Goal: Navigation & Orientation: Find specific page/section

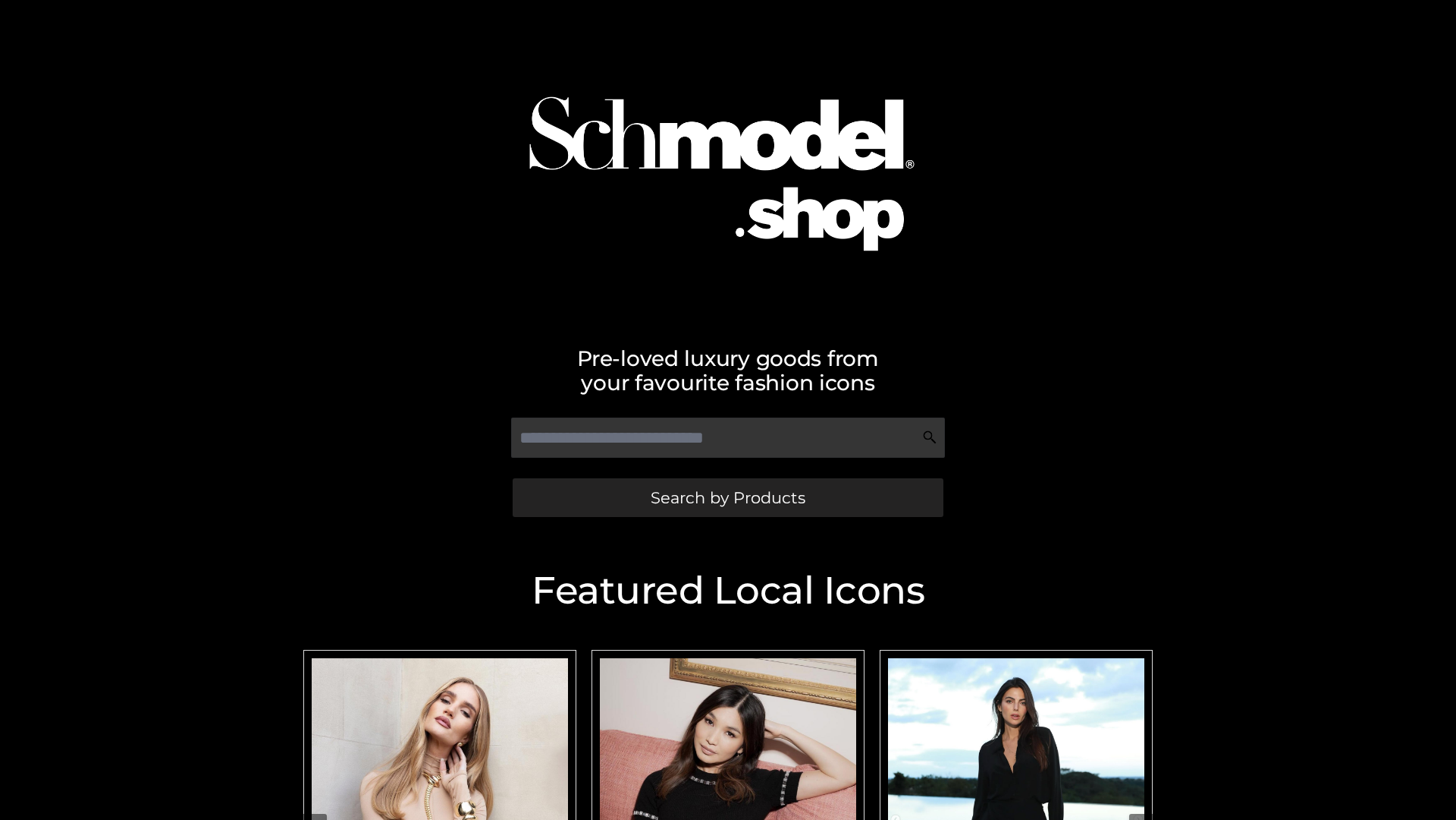
click at [728, 497] on span "Search by Products" at bounding box center [728, 497] width 155 height 16
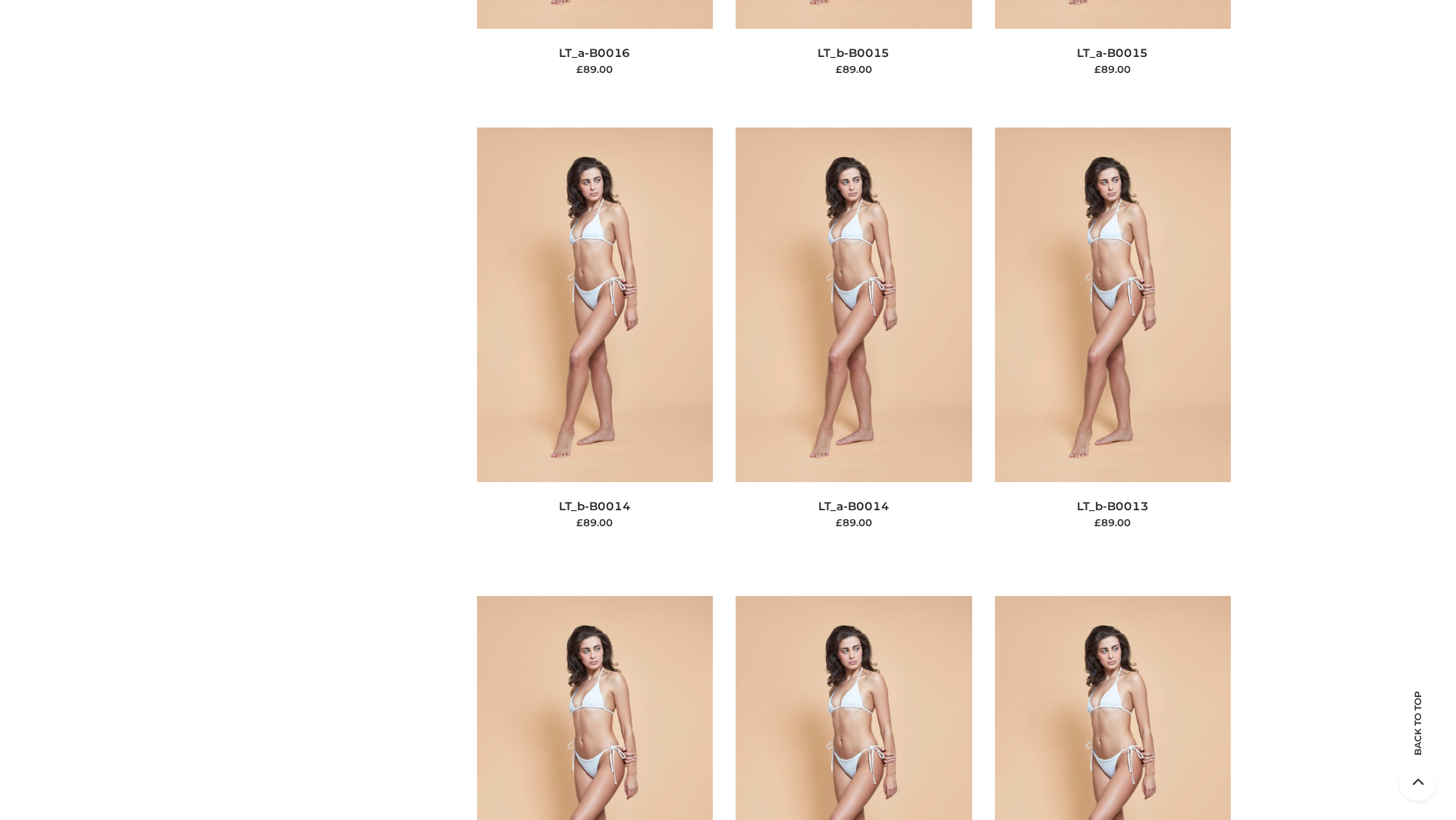
scroll to position [6815, 0]
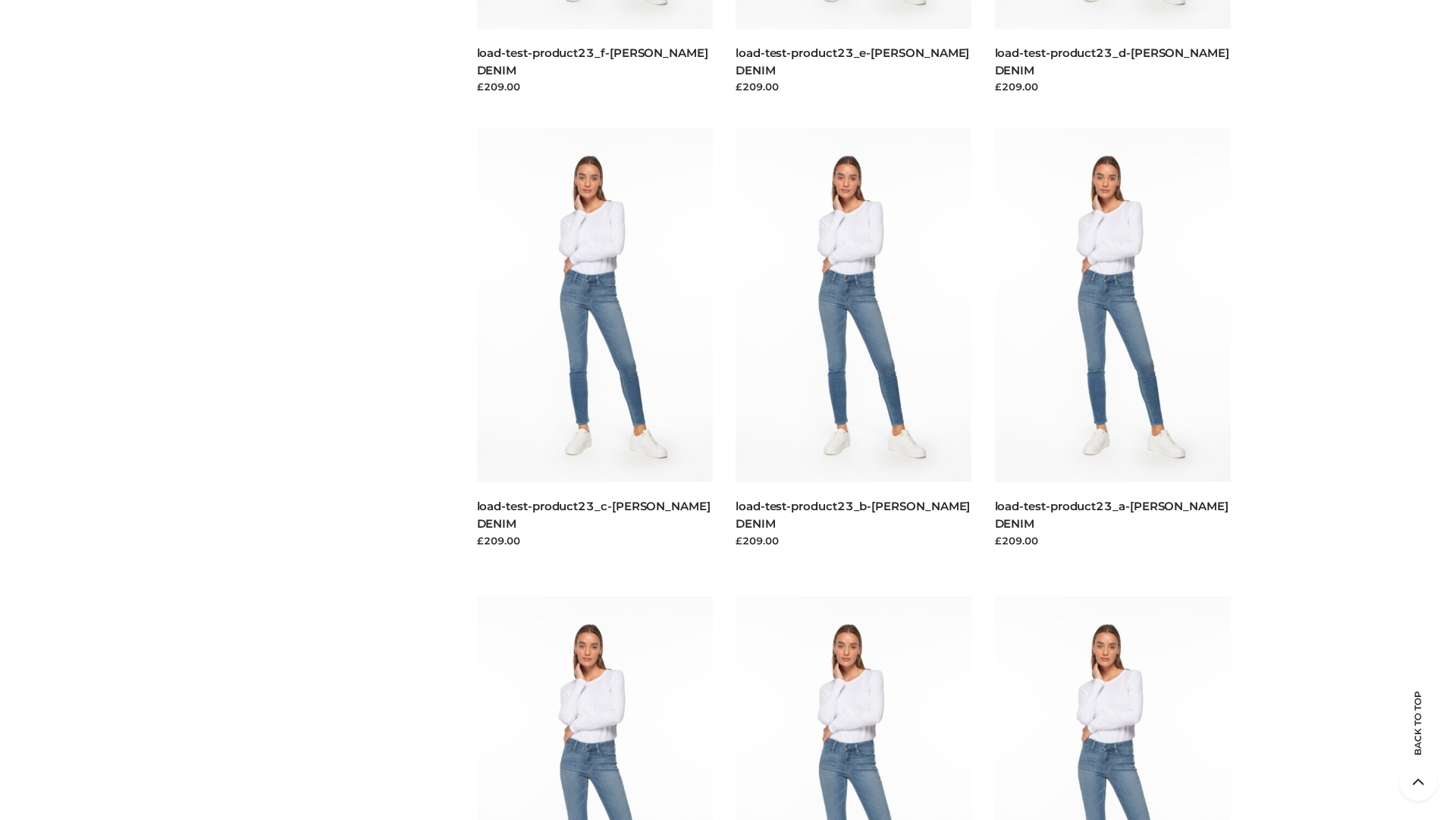
scroll to position [1331, 0]
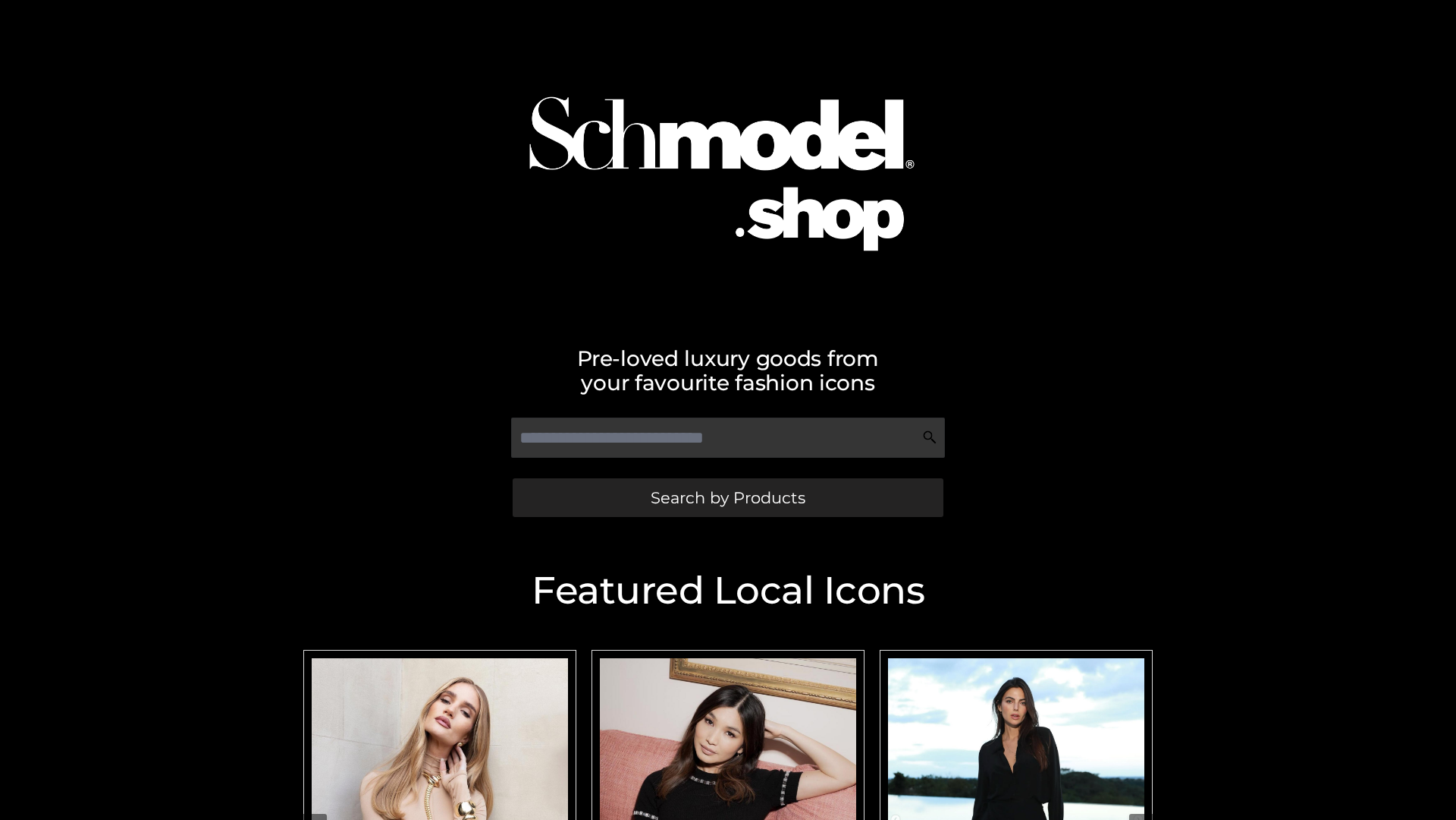
click at [728, 497] on span "Search by Products" at bounding box center [728, 497] width 155 height 16
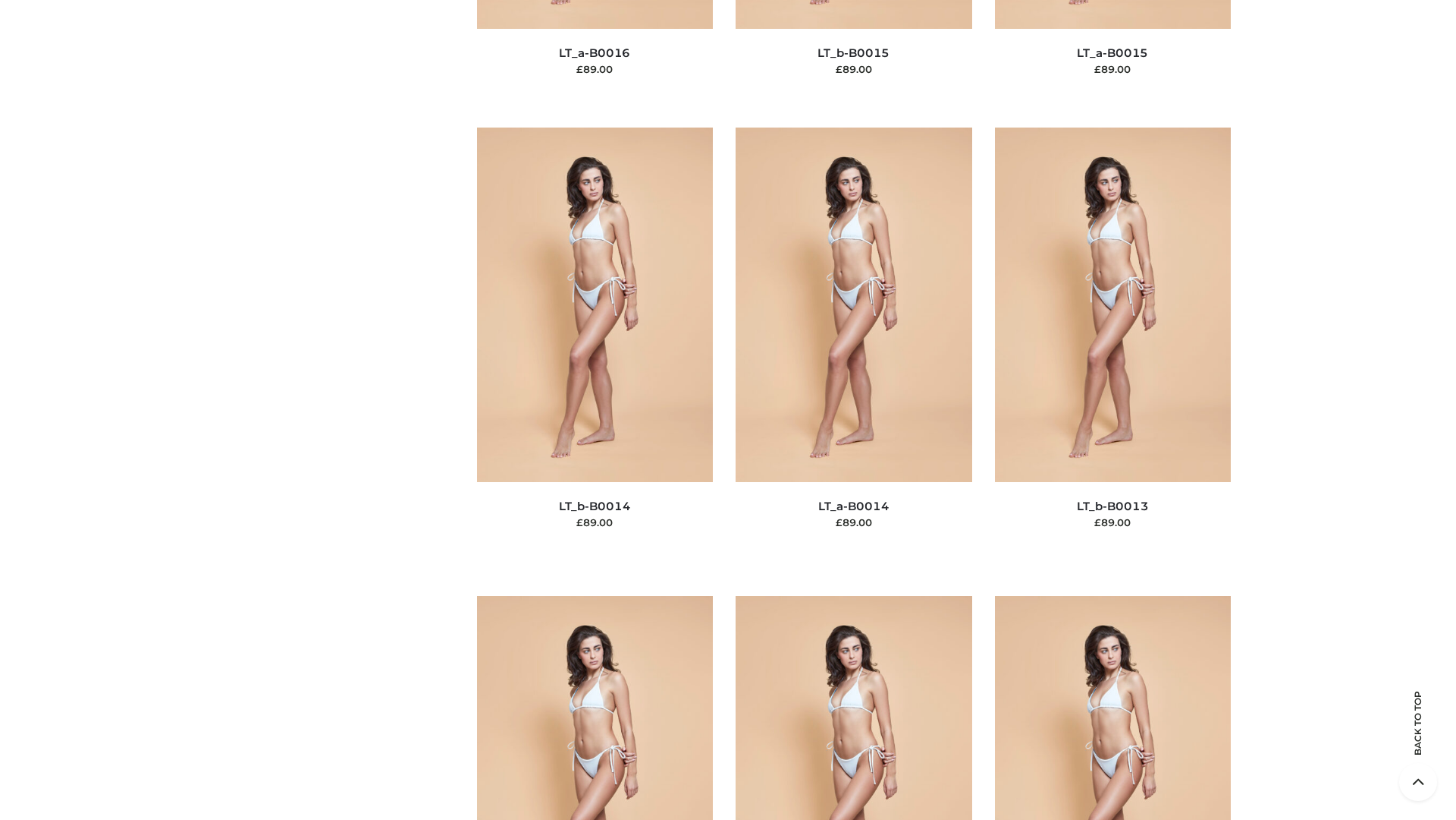
scroll to position [6815, 0]
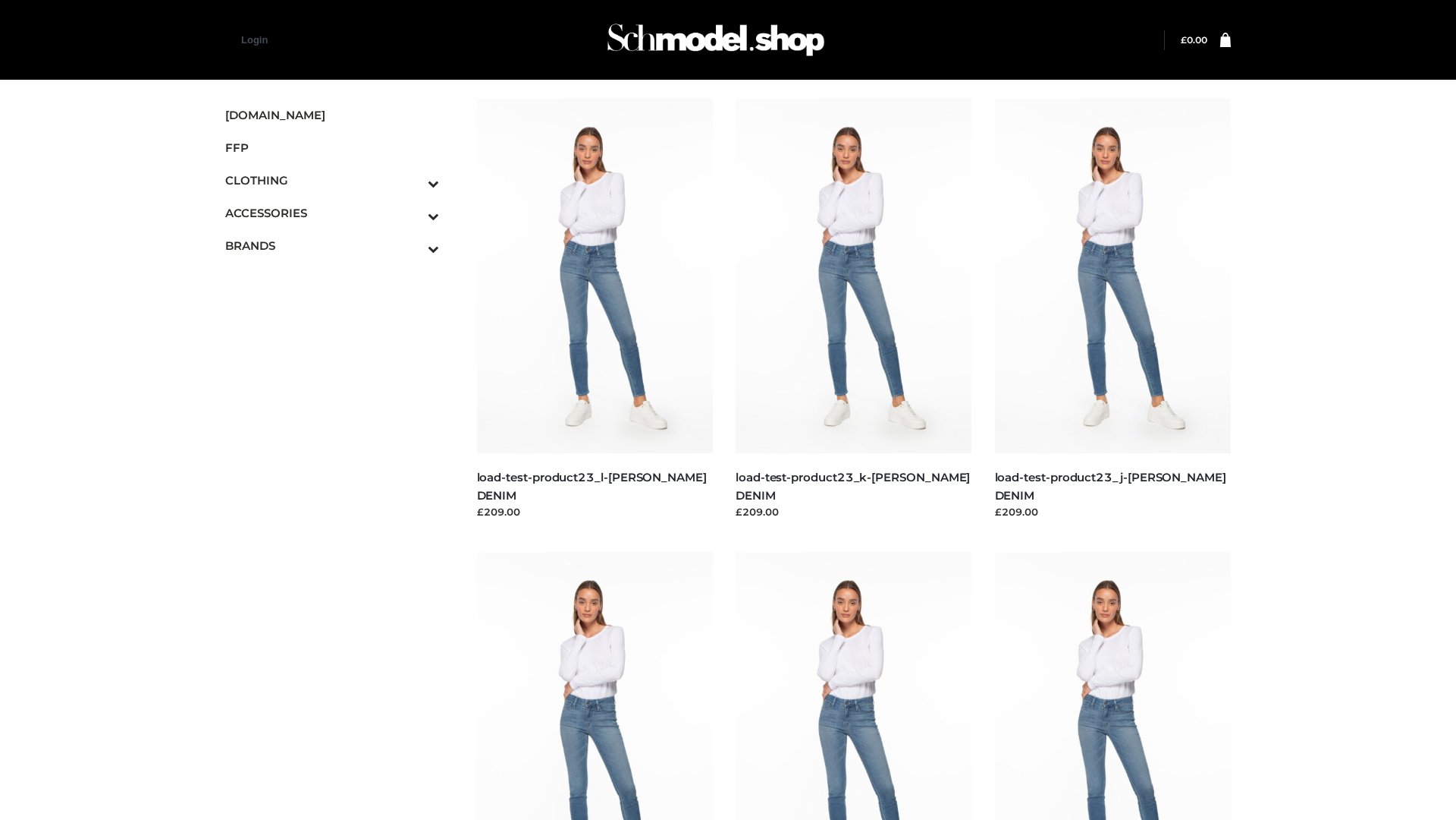
scroll to position [1331, 0]
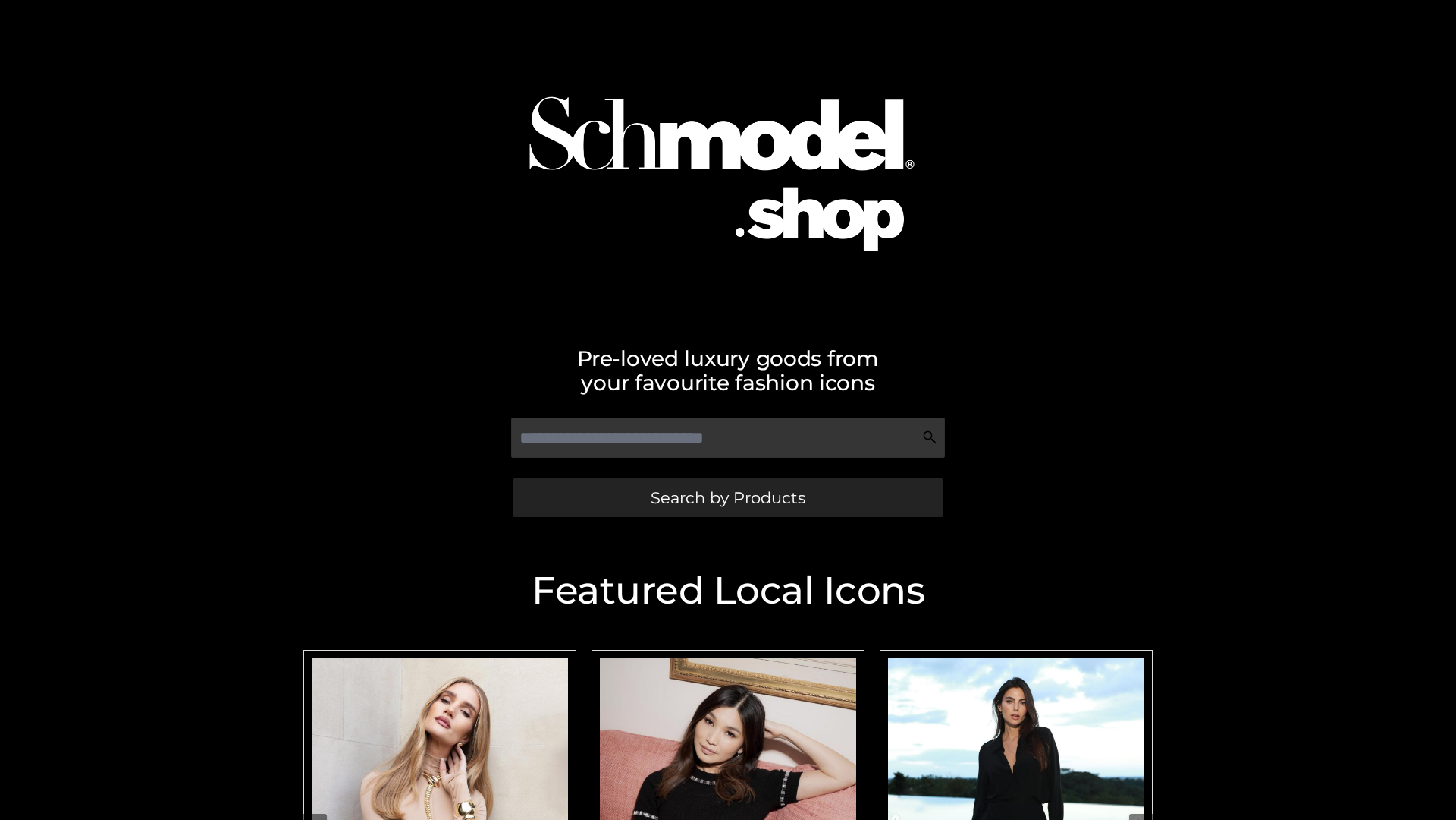
click at [728, 497] on span "Search by Products" at bounding box center [728, 497] width 155 height 16
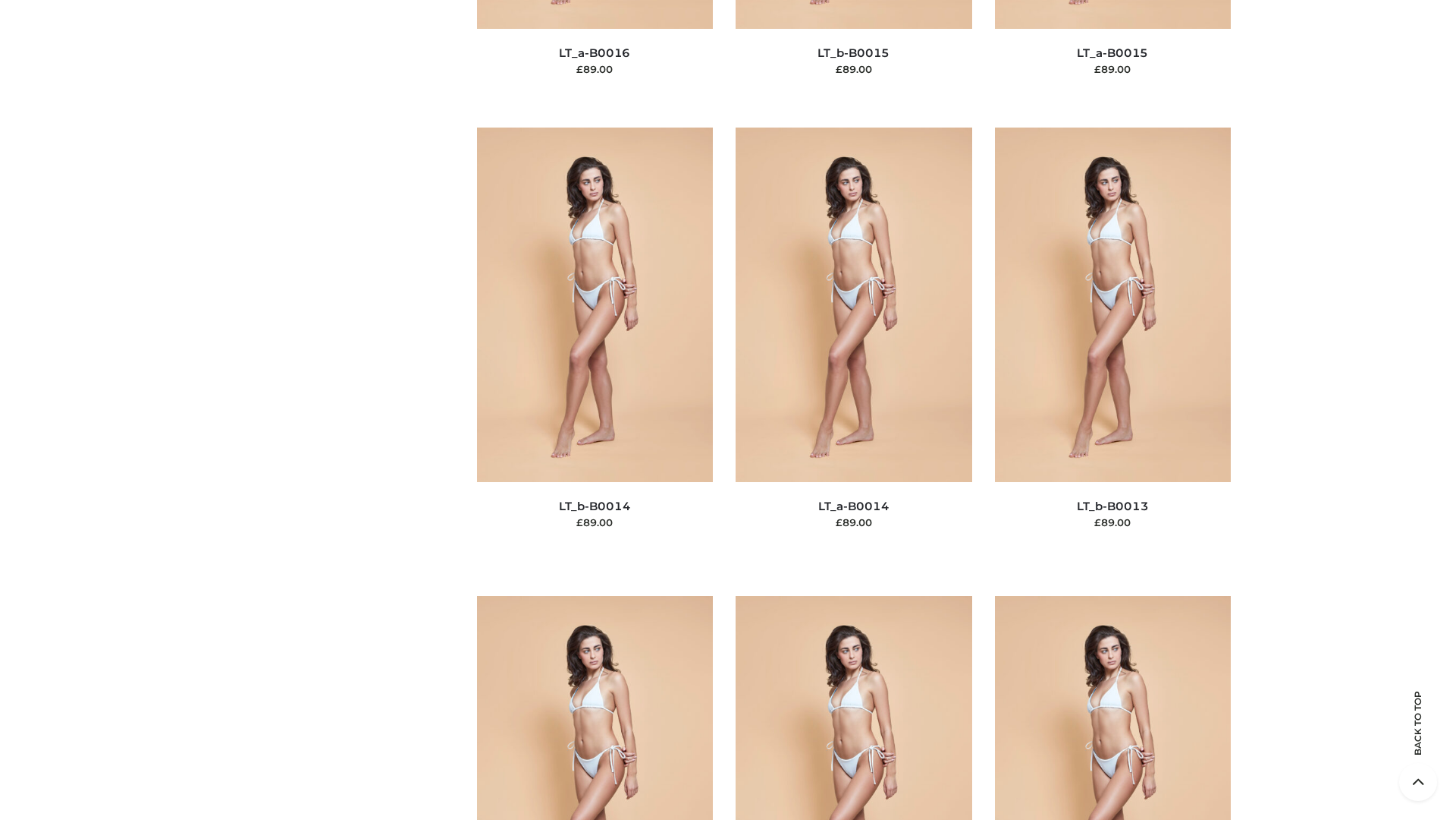
scroll to position [5397, 0]
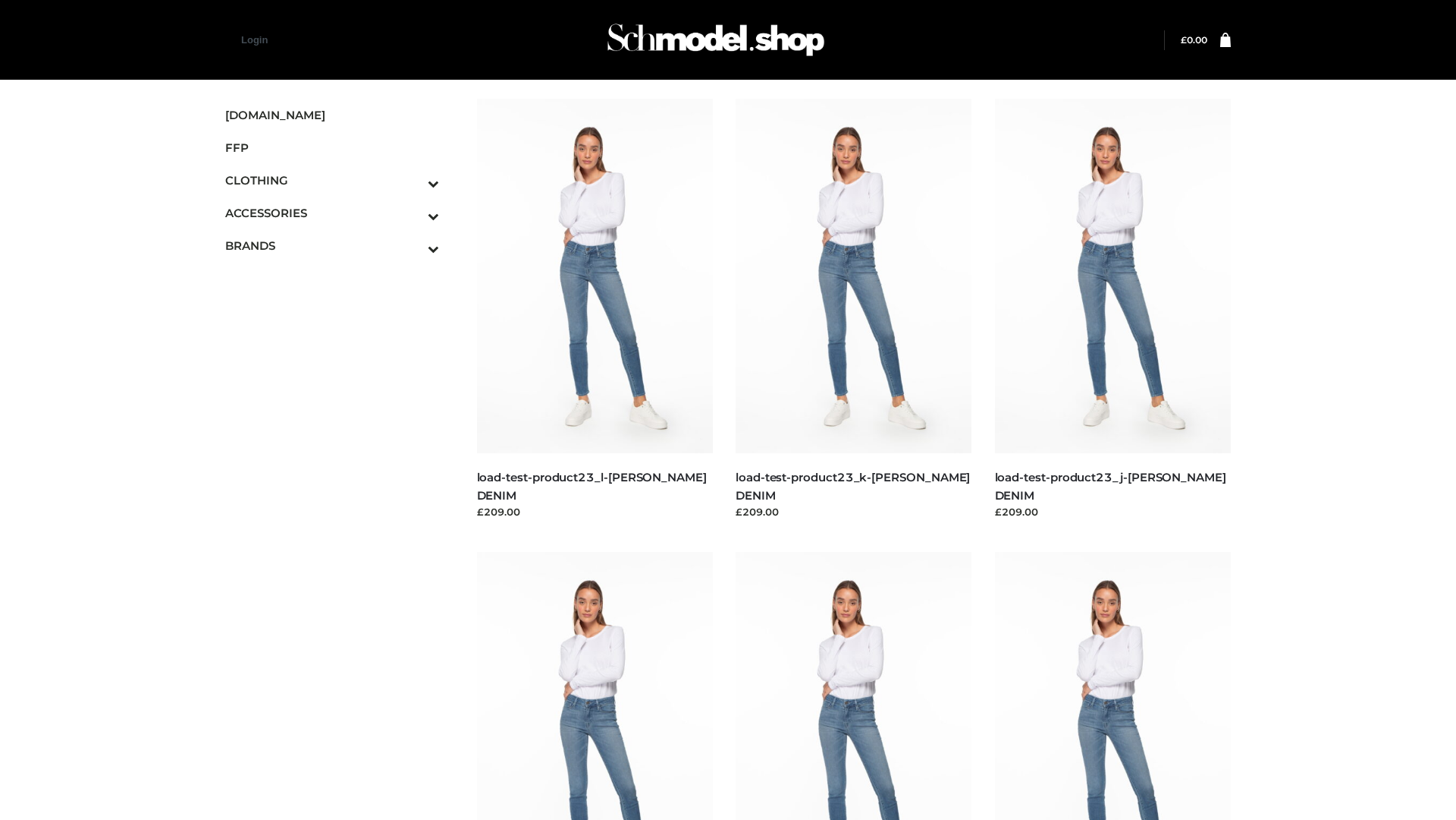
scroll to position [1331, 0]
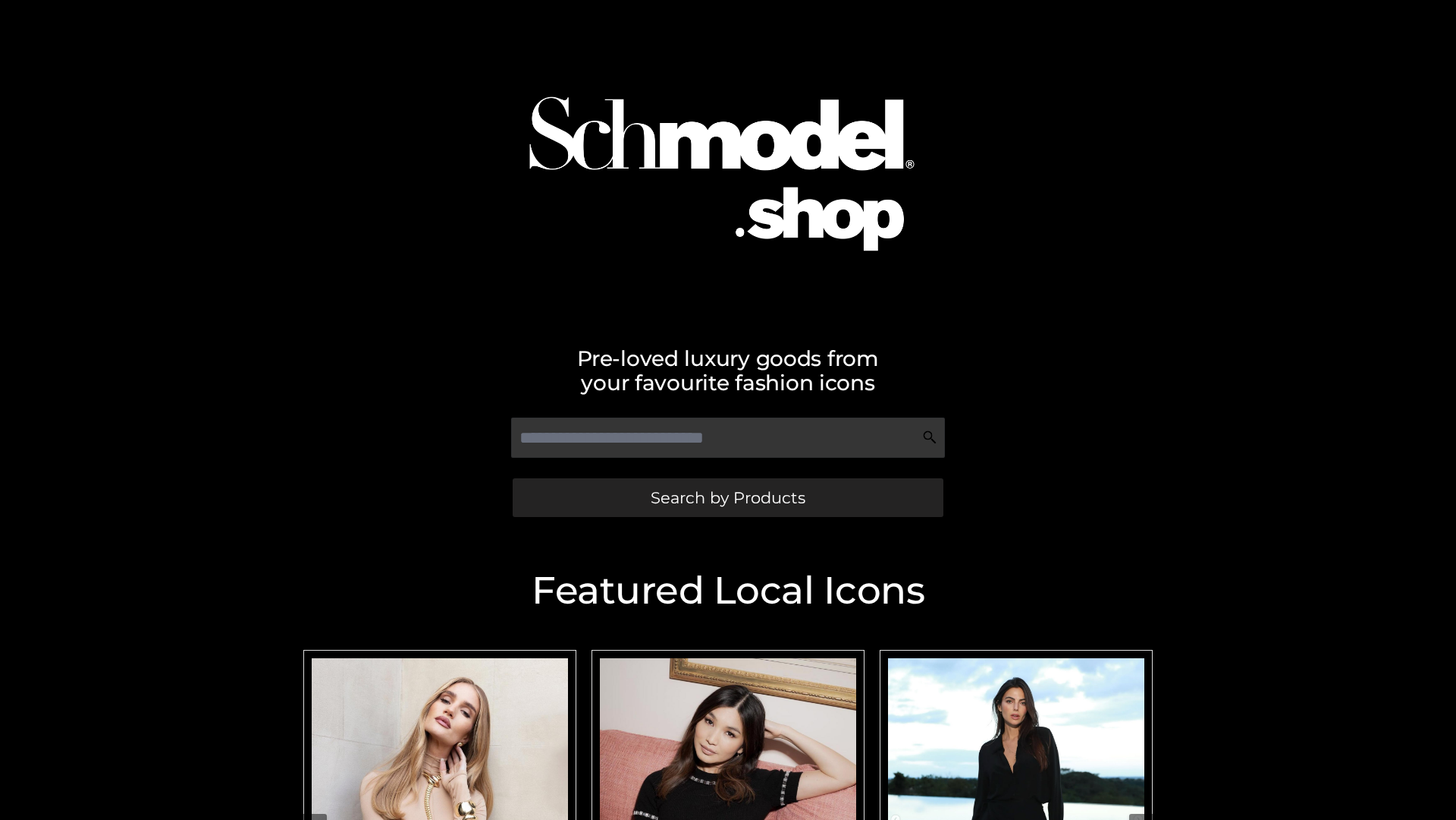
click at [728, 497] on span "Search by Products" at bounding box center [728, 497] width 155 height 16
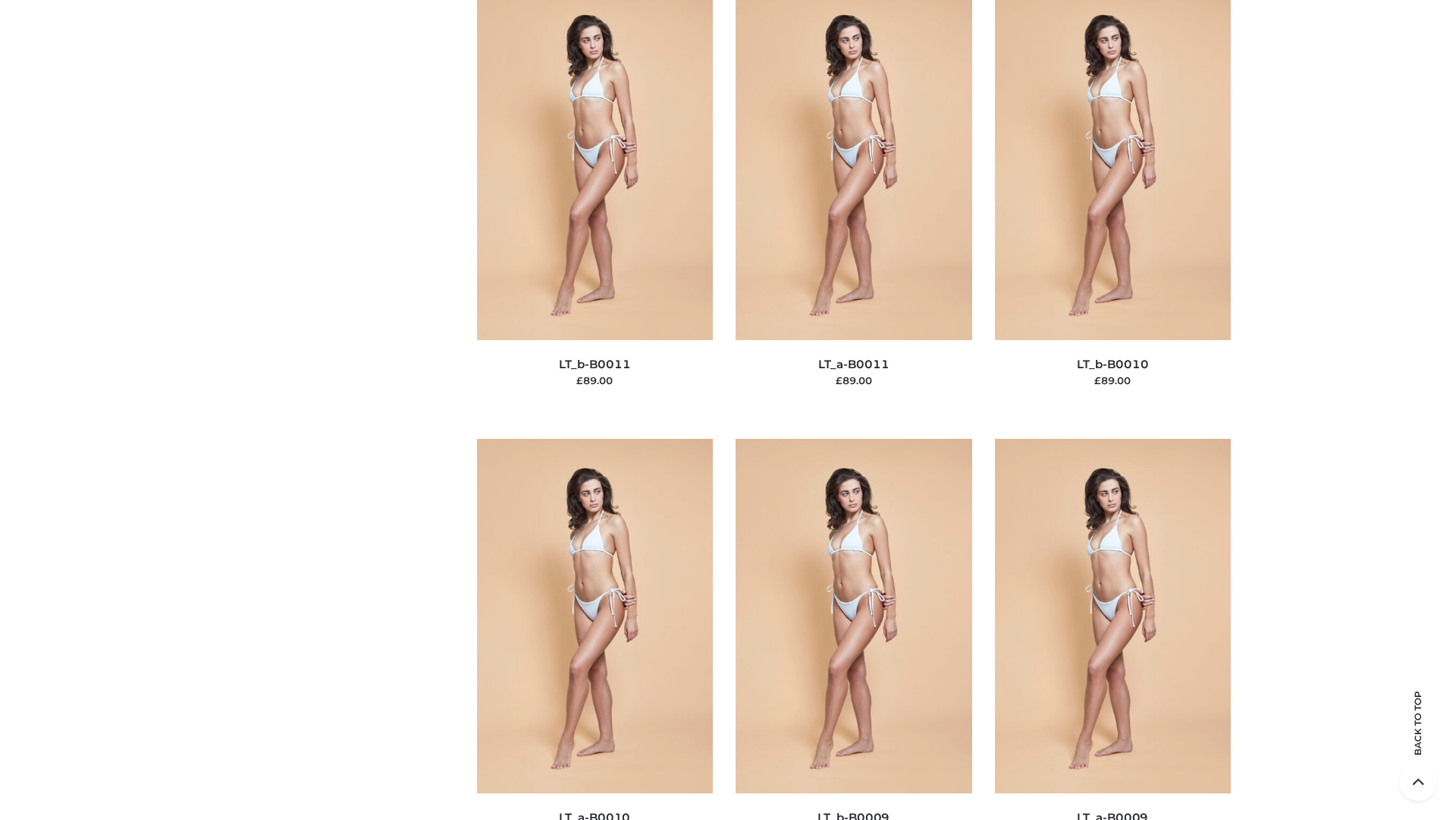
scroll to position [6815, 0]
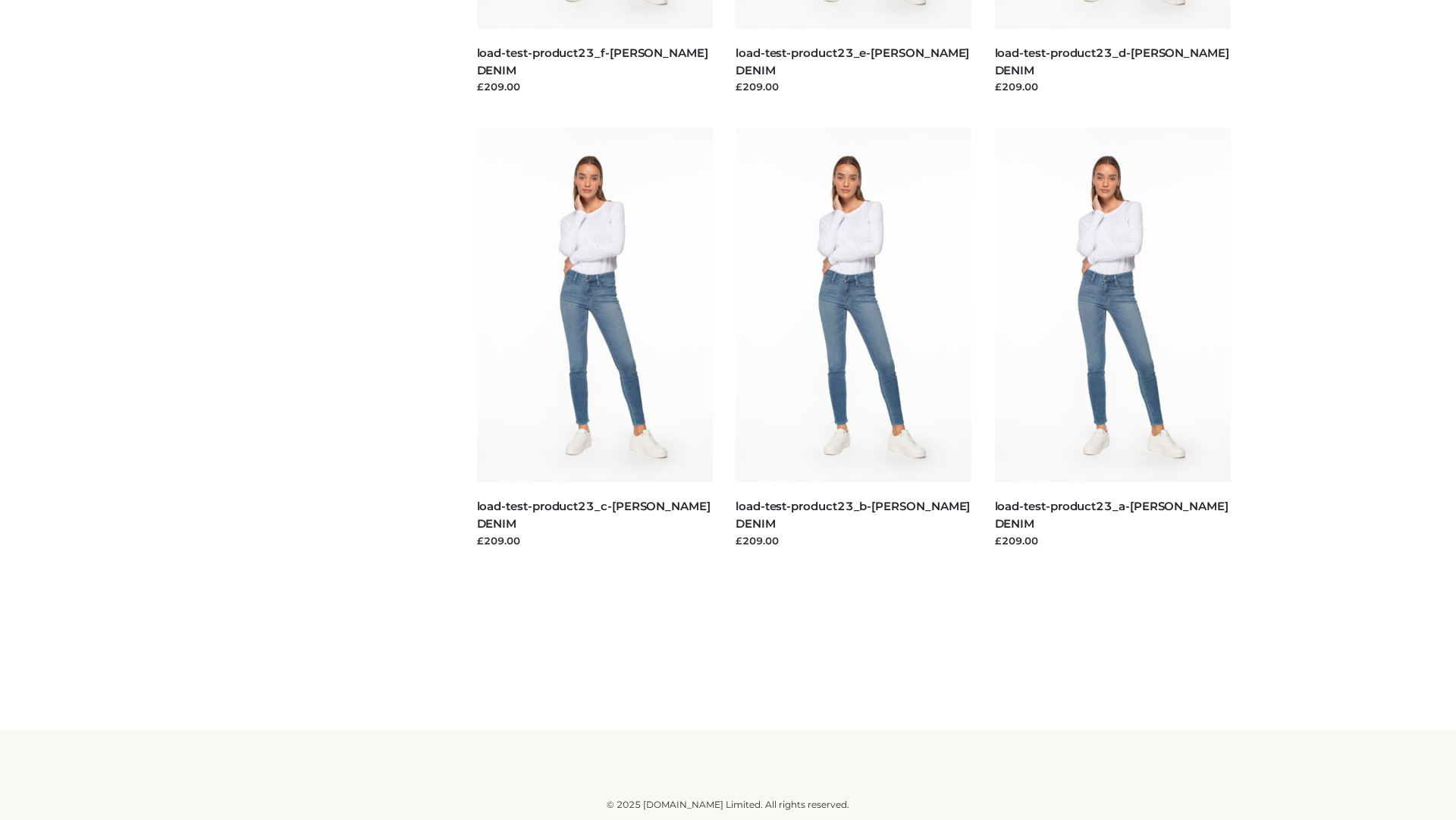
scroll to position [1331, 0]
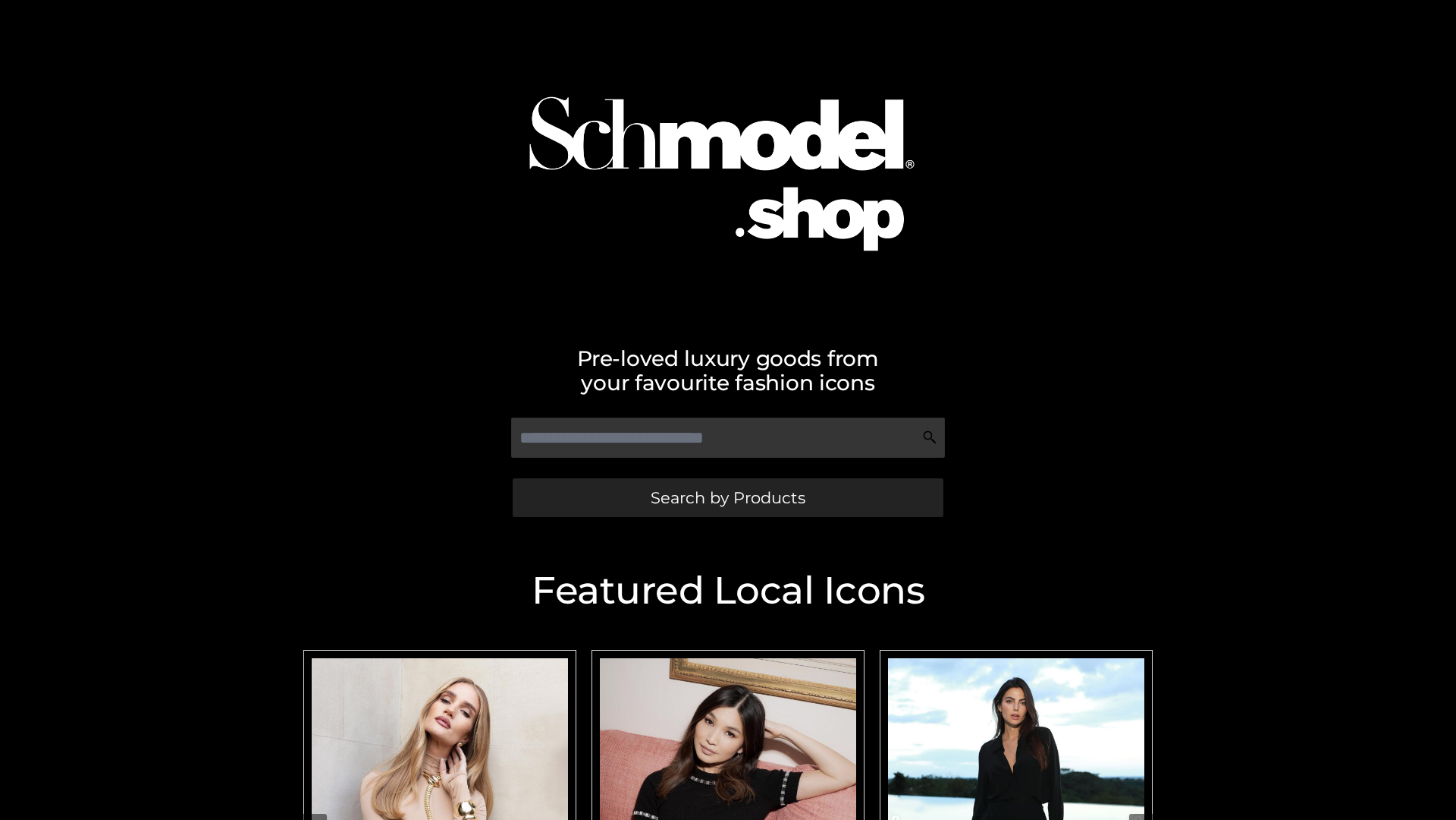
click at [728, 497] on span "Search by Products" at bounding box center [728, 497] width 155 height 16
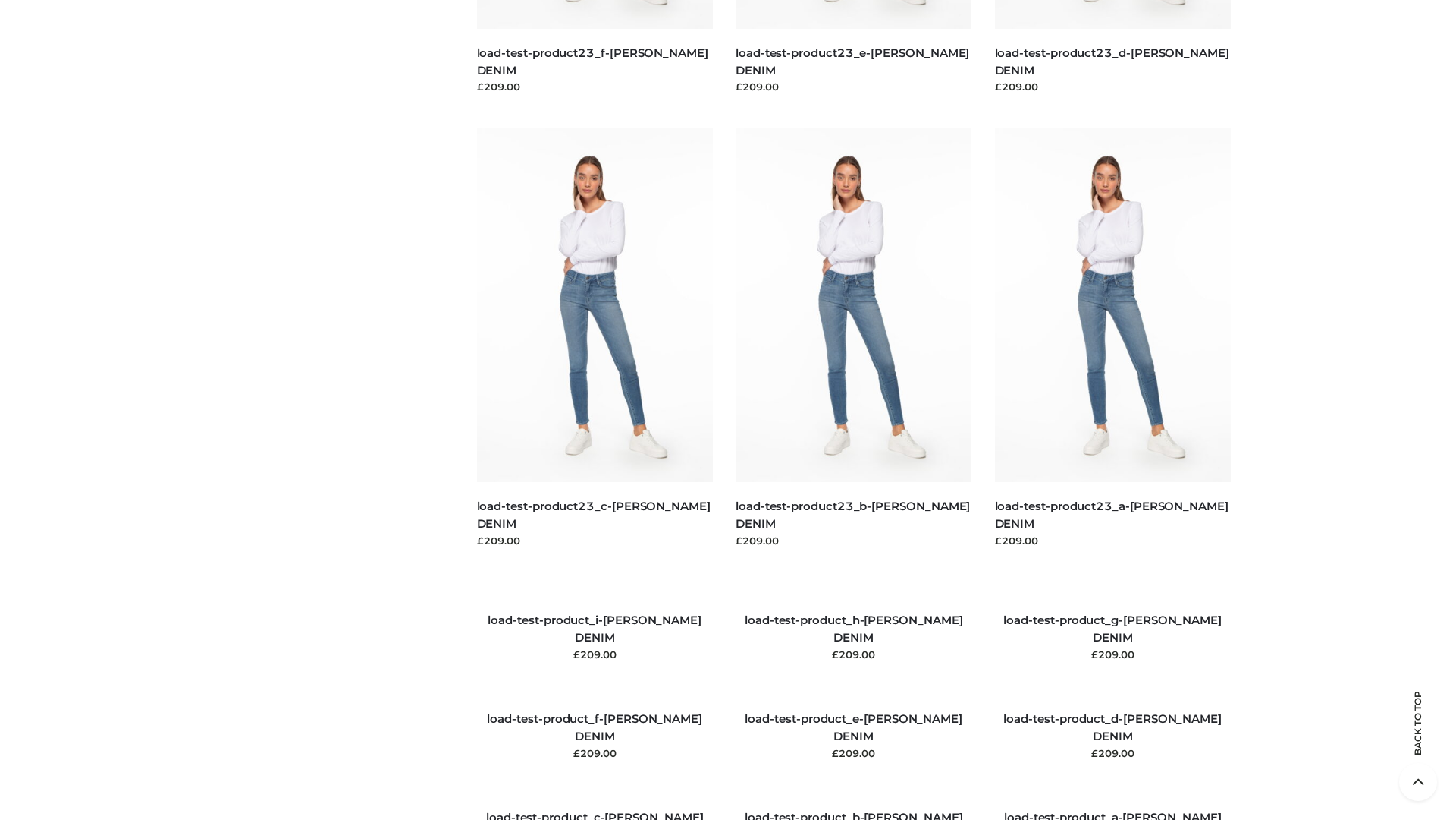
scroll to position [1741, 0]
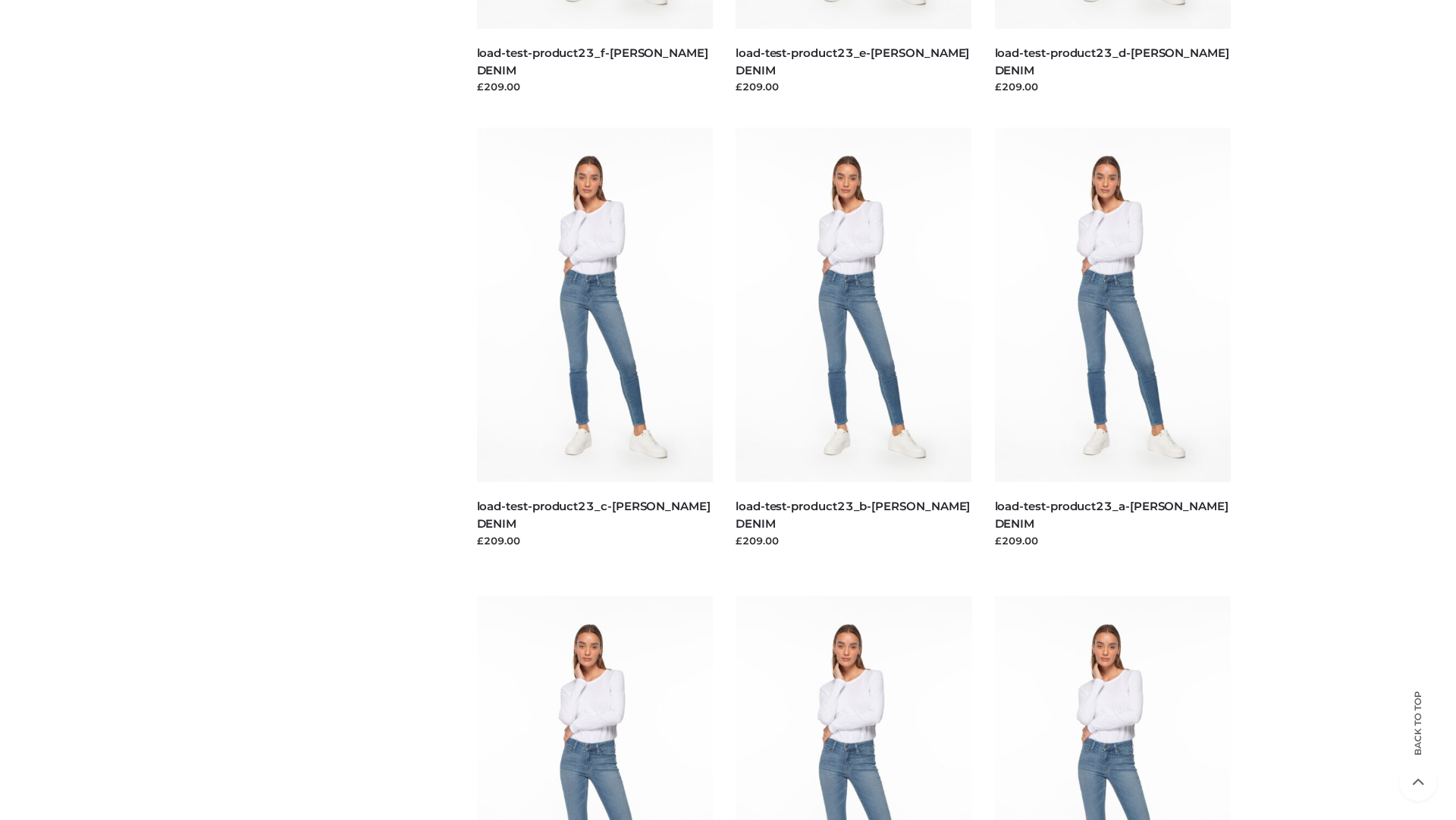
scroll to position [1331, 0]
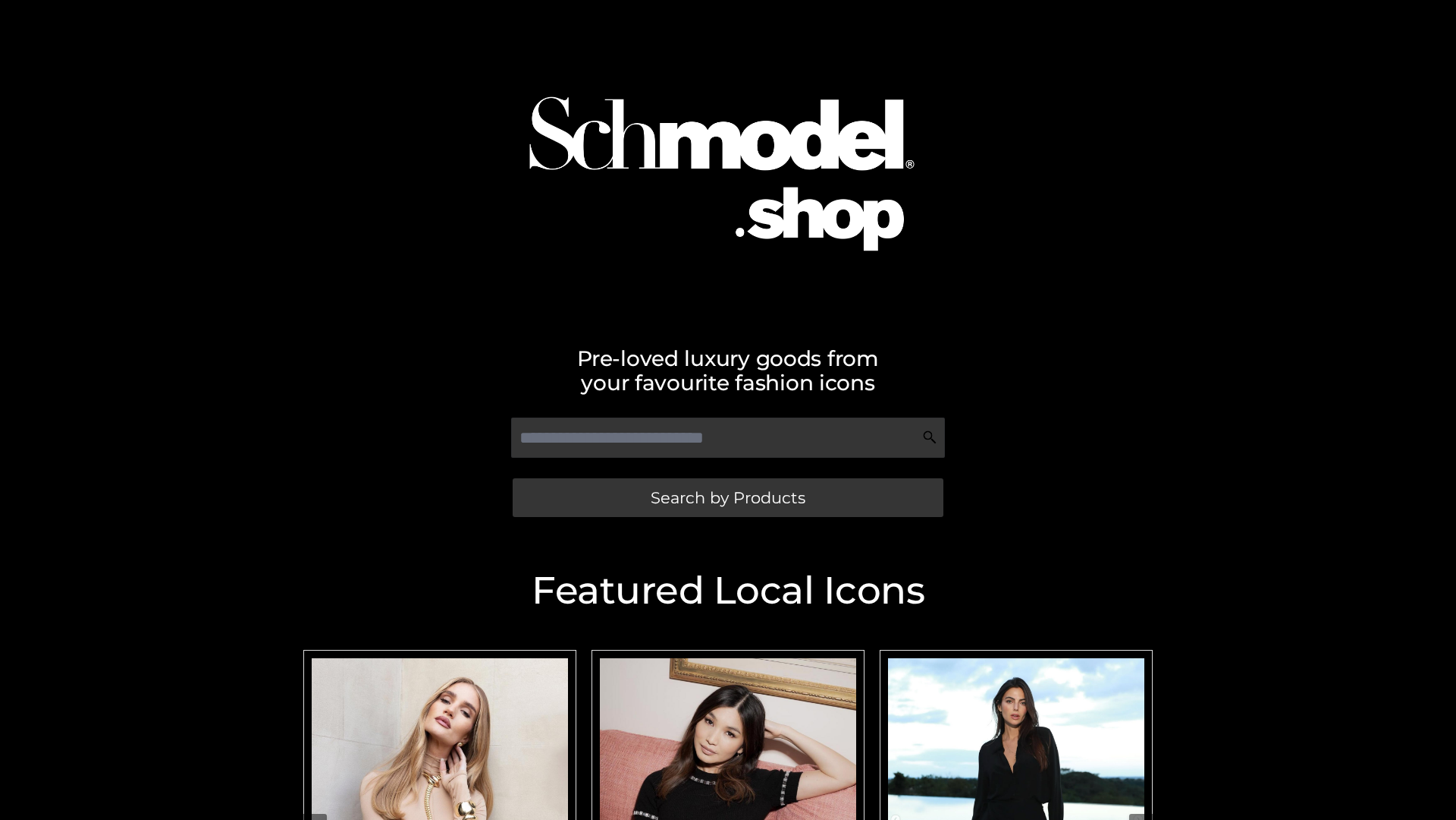
click at [728, 497] on span "Search by Products" at bounding box center [728, 497] width 155 height 16
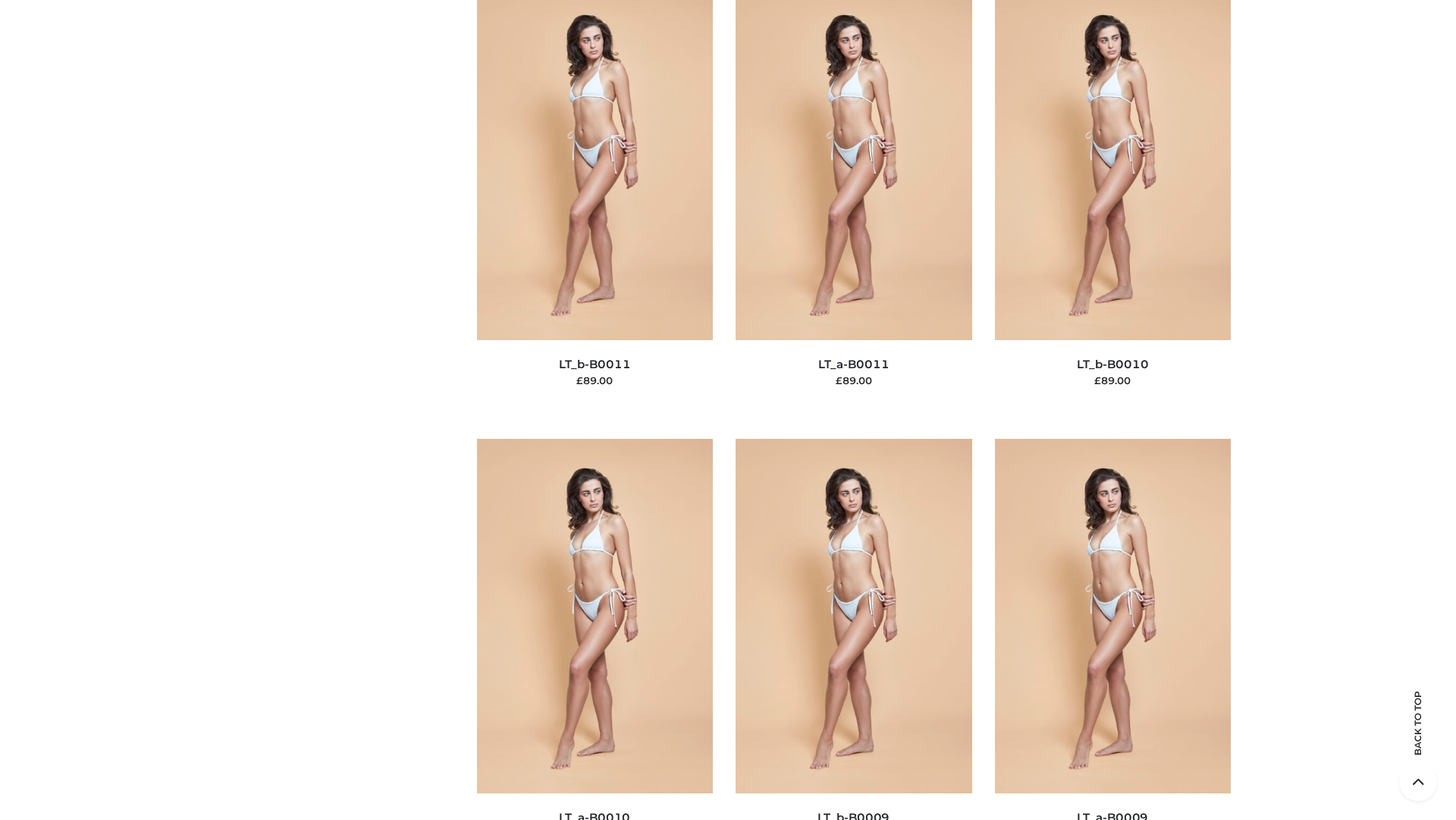
scroll to position [6815, 0]
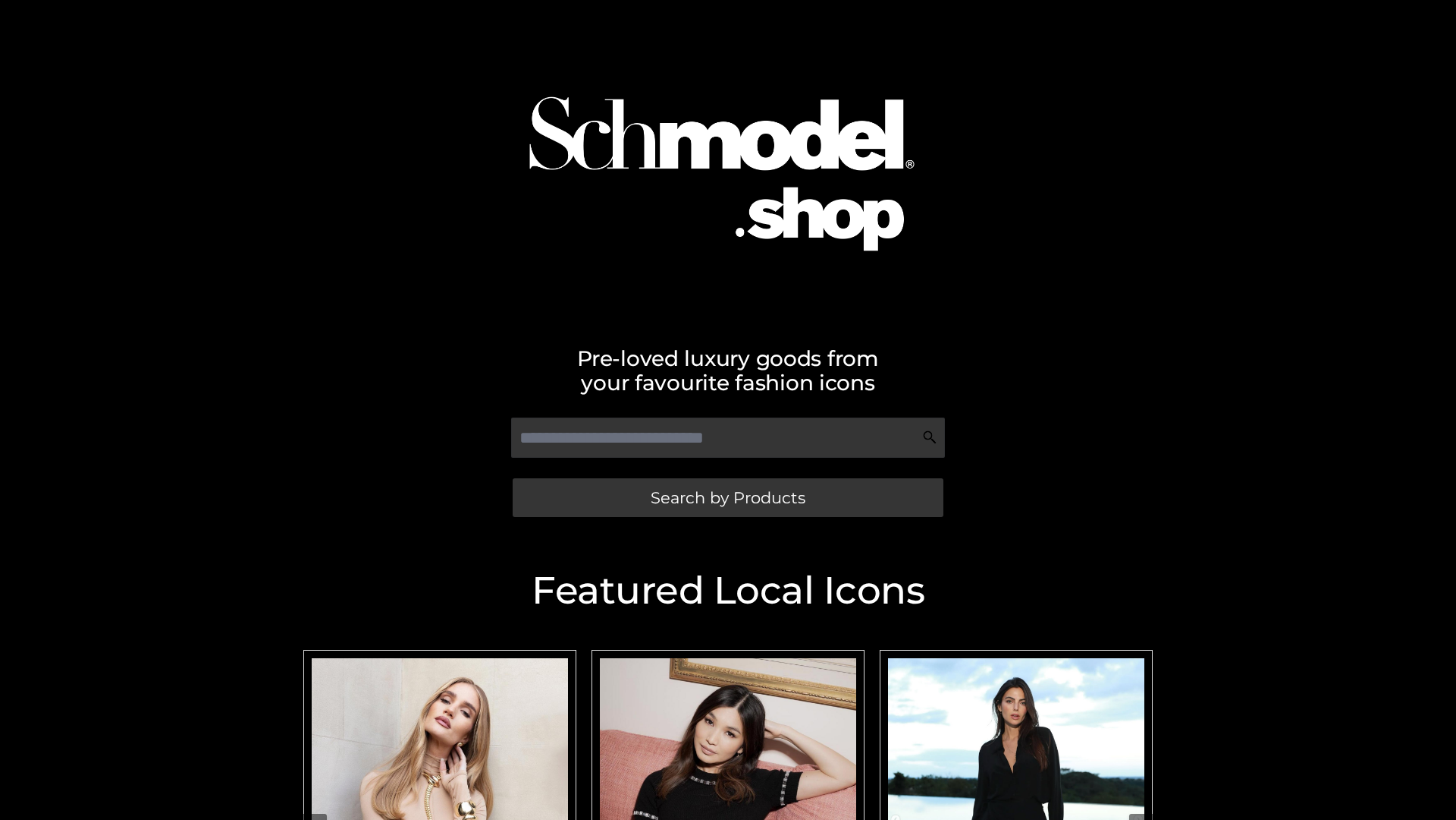
click at [728, 497] on span "Search by Products" at bounding box center [728, 497] width 155 height 16
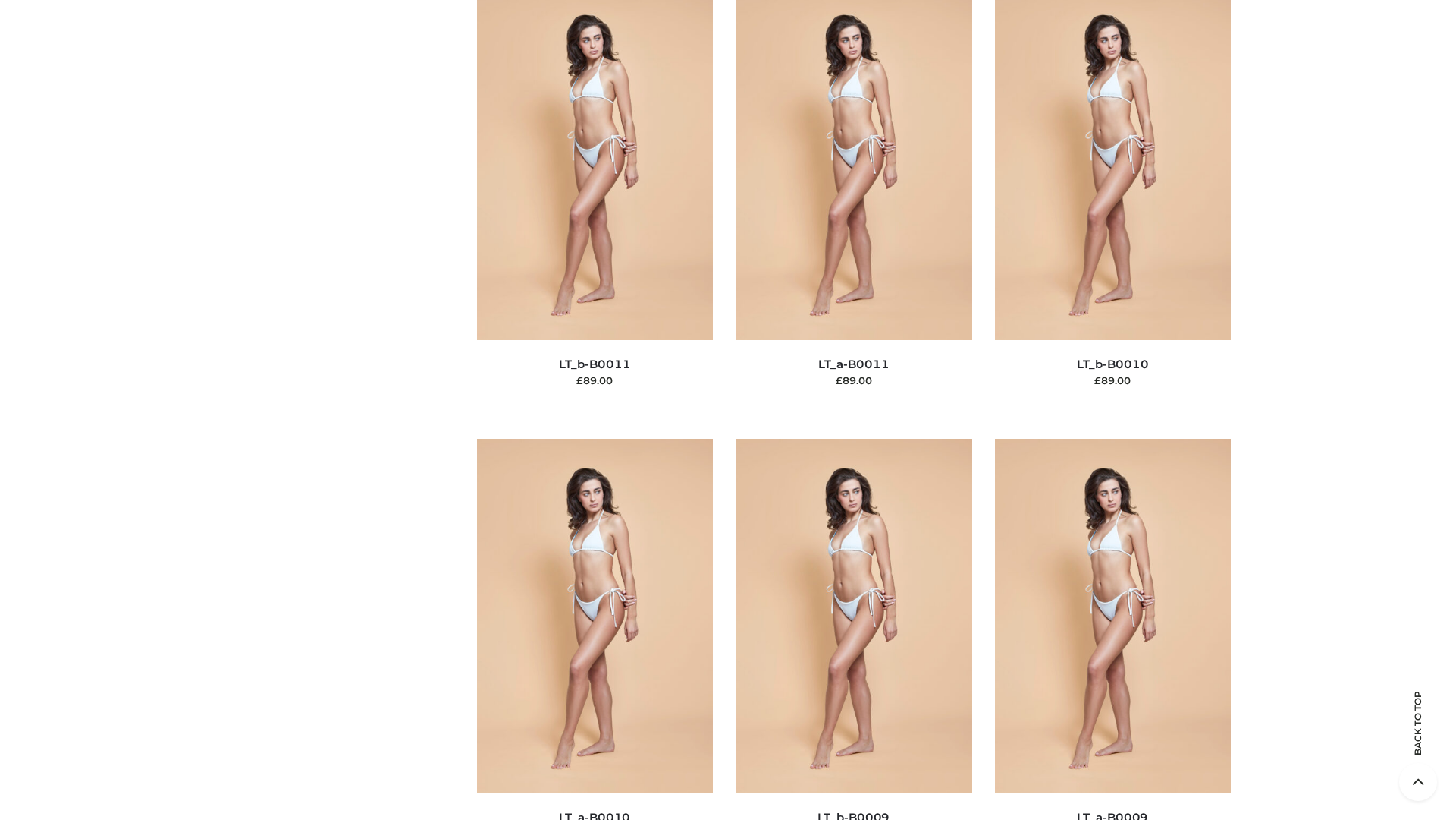
scroll to position [6815, 0]
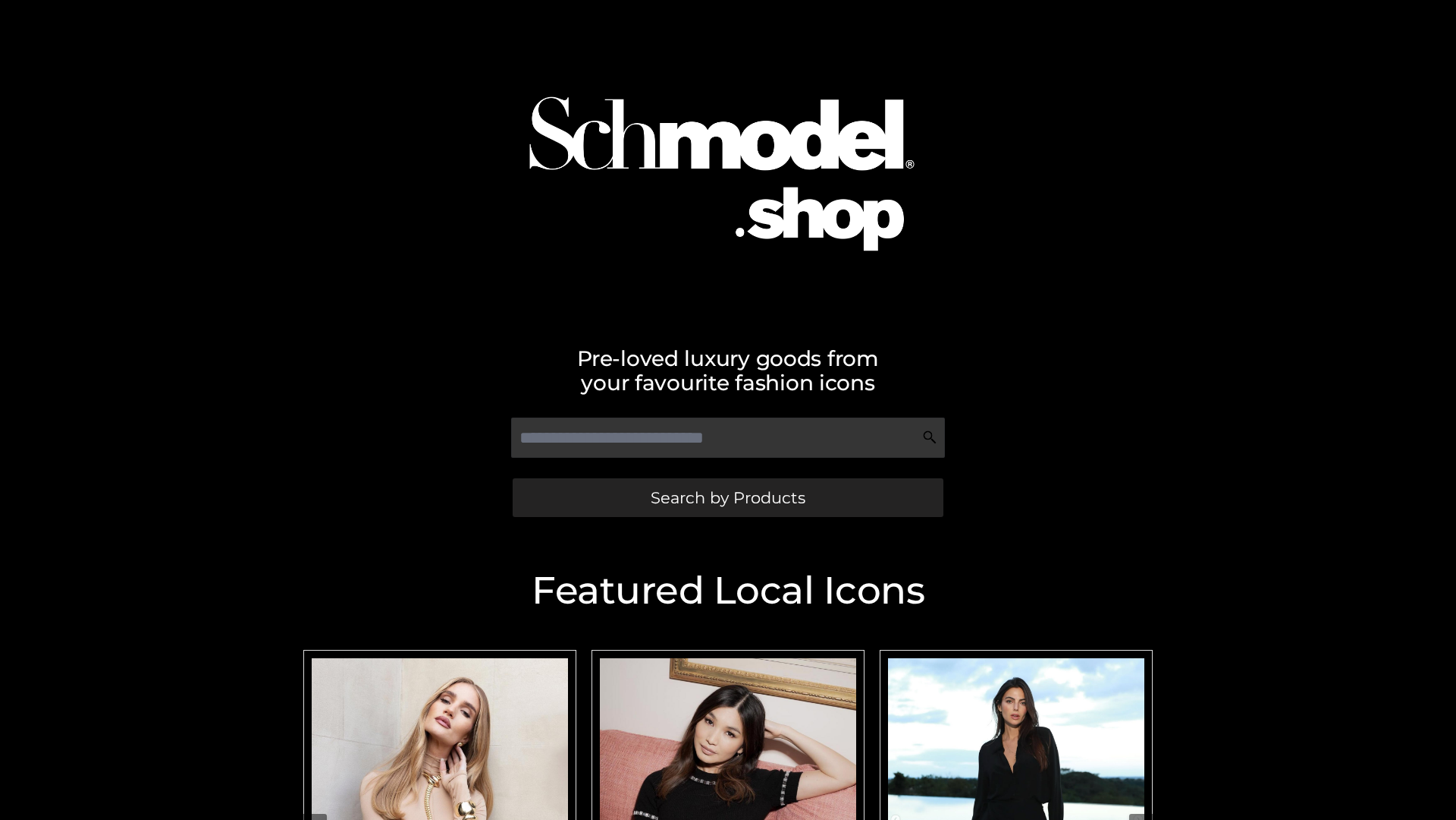
click at [728, 497] on span "Search by Products" at bounding box center [728, 497] width 155 height 16
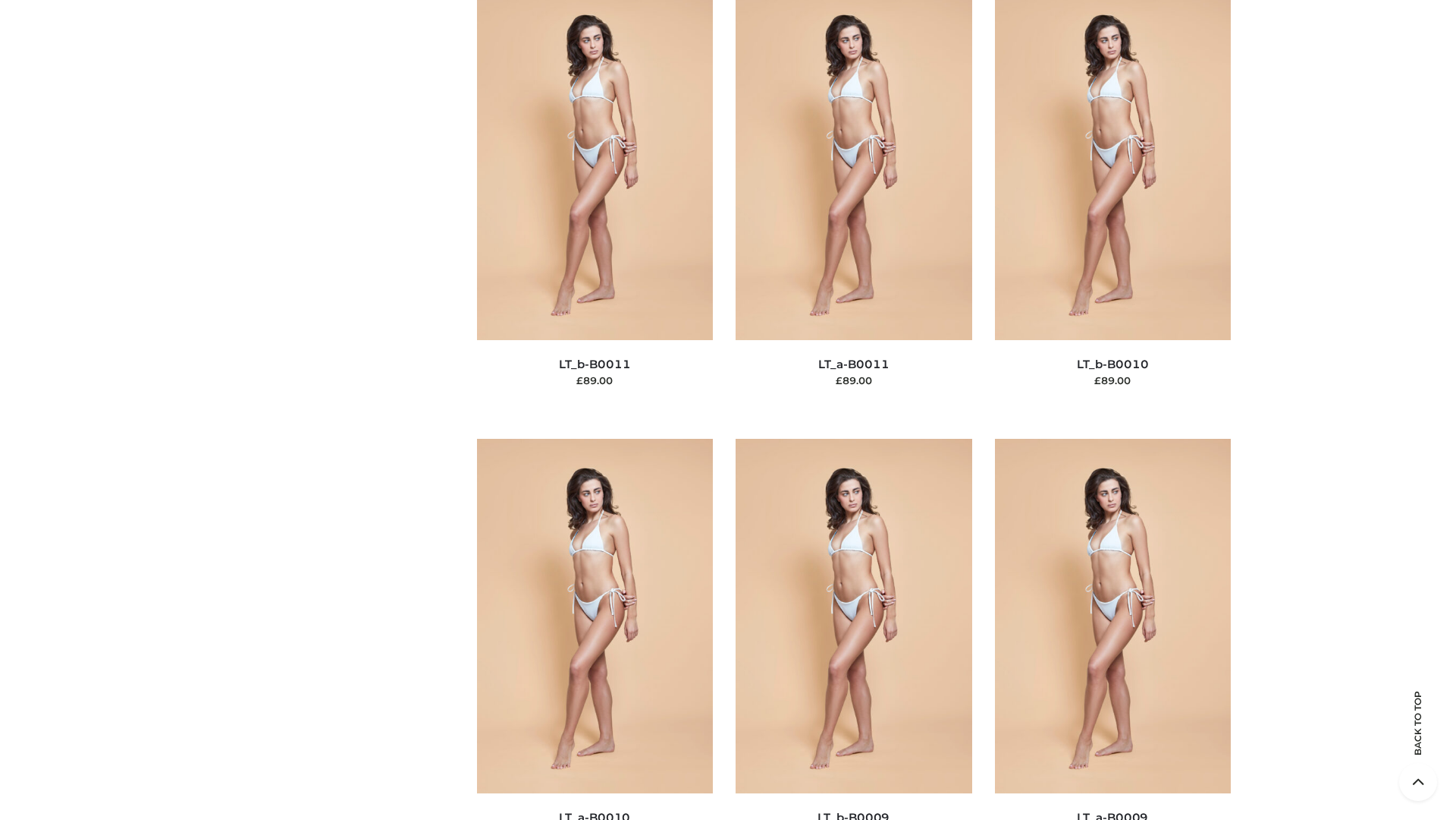
scroll to position [6815, 0]
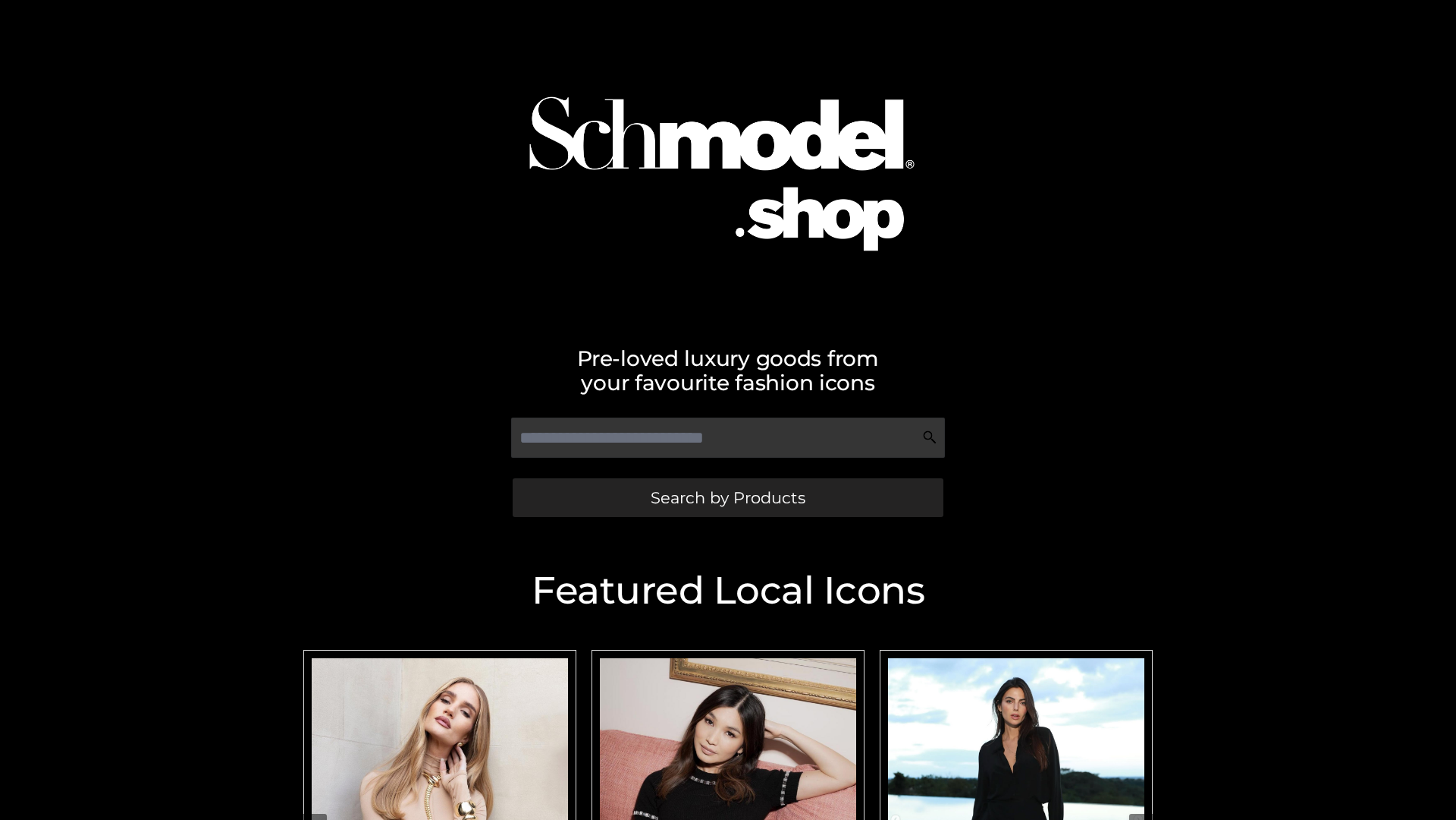
click at [728, 497] on span "Search by Products" at bounding box center [728, 497] width 155 height 16
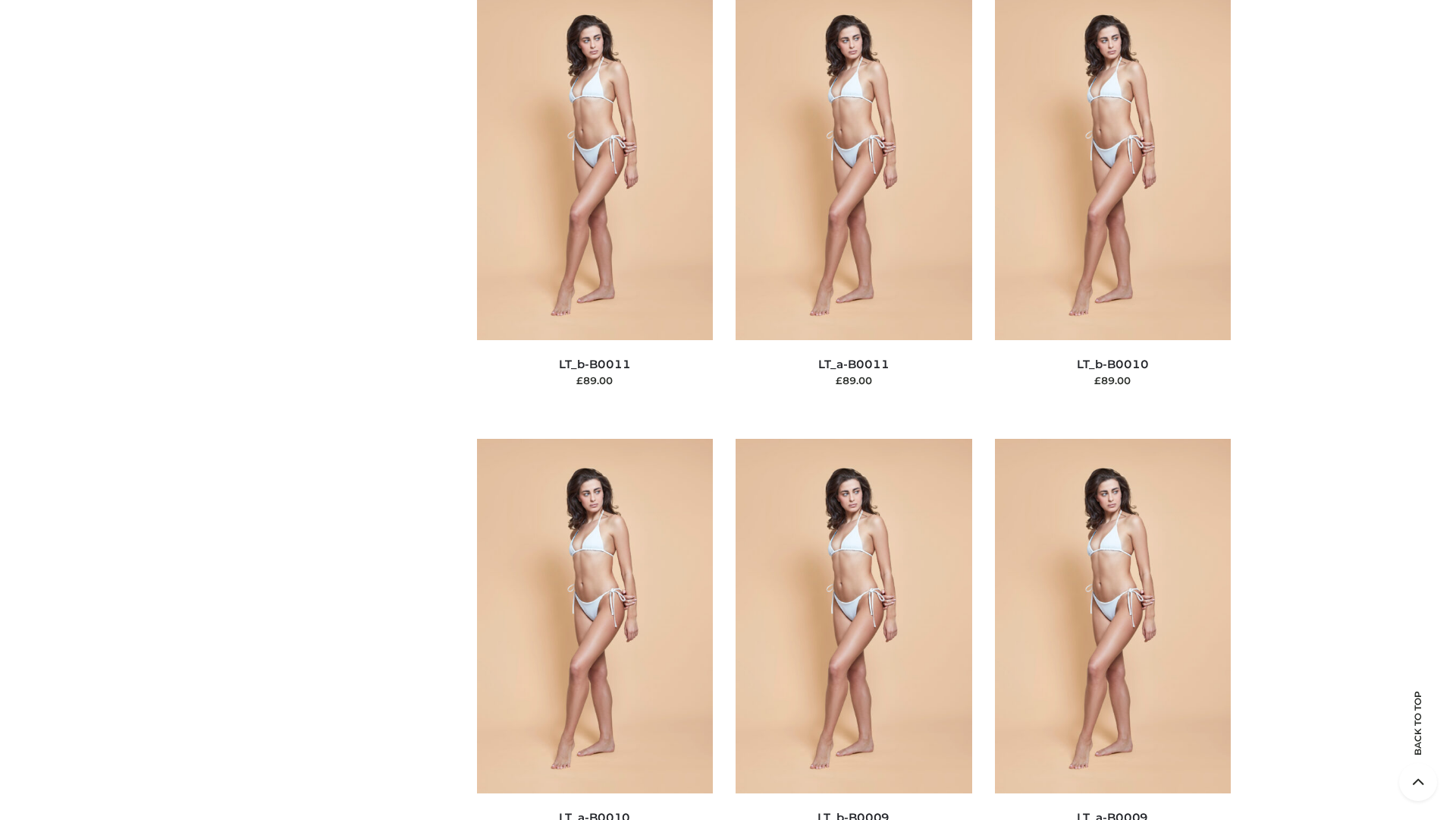
scroll to position [6815, 0]
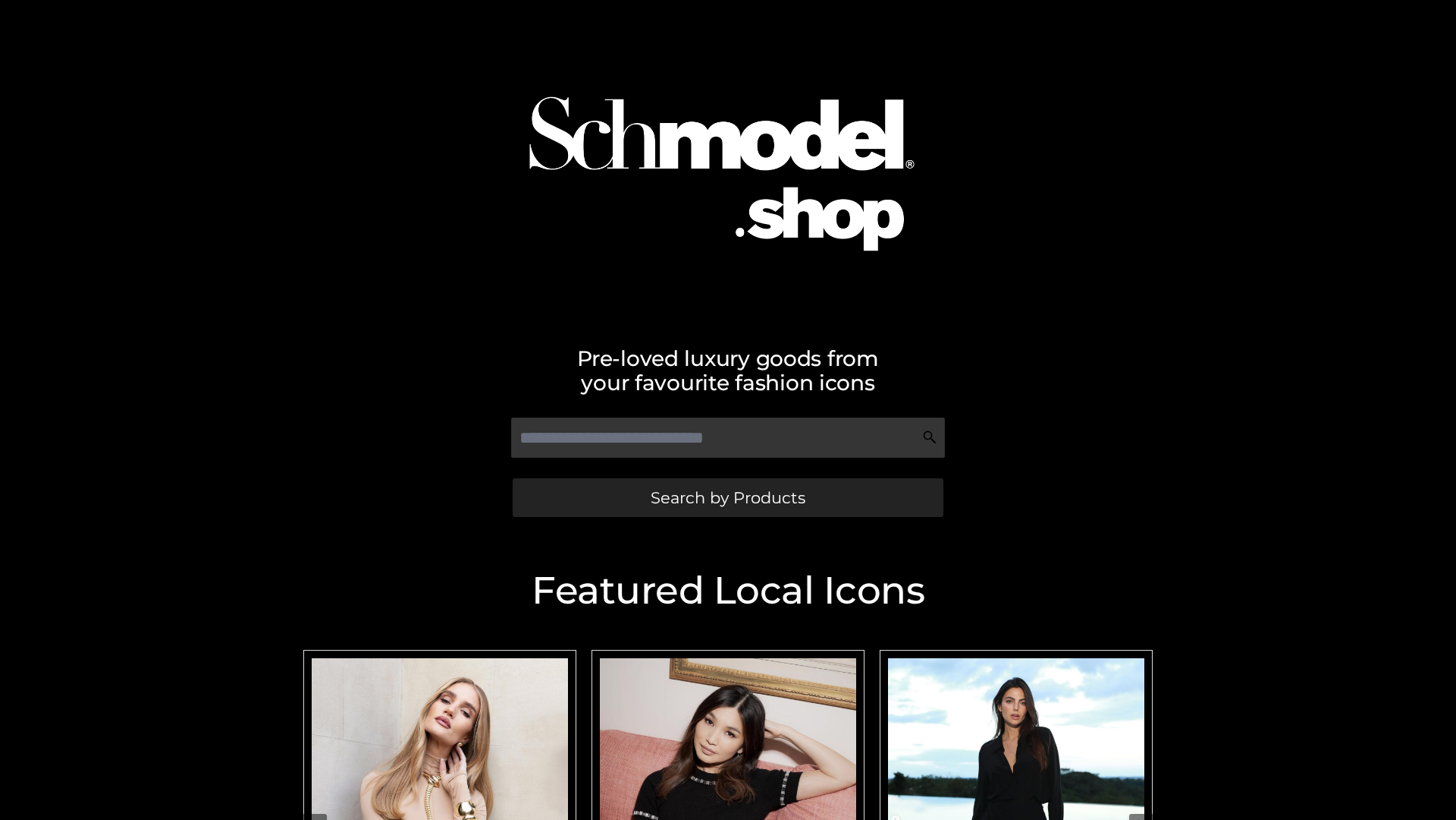
click at [728, 497] on span "Search by Products" at bounding box center [728, 497] width 155 height 16
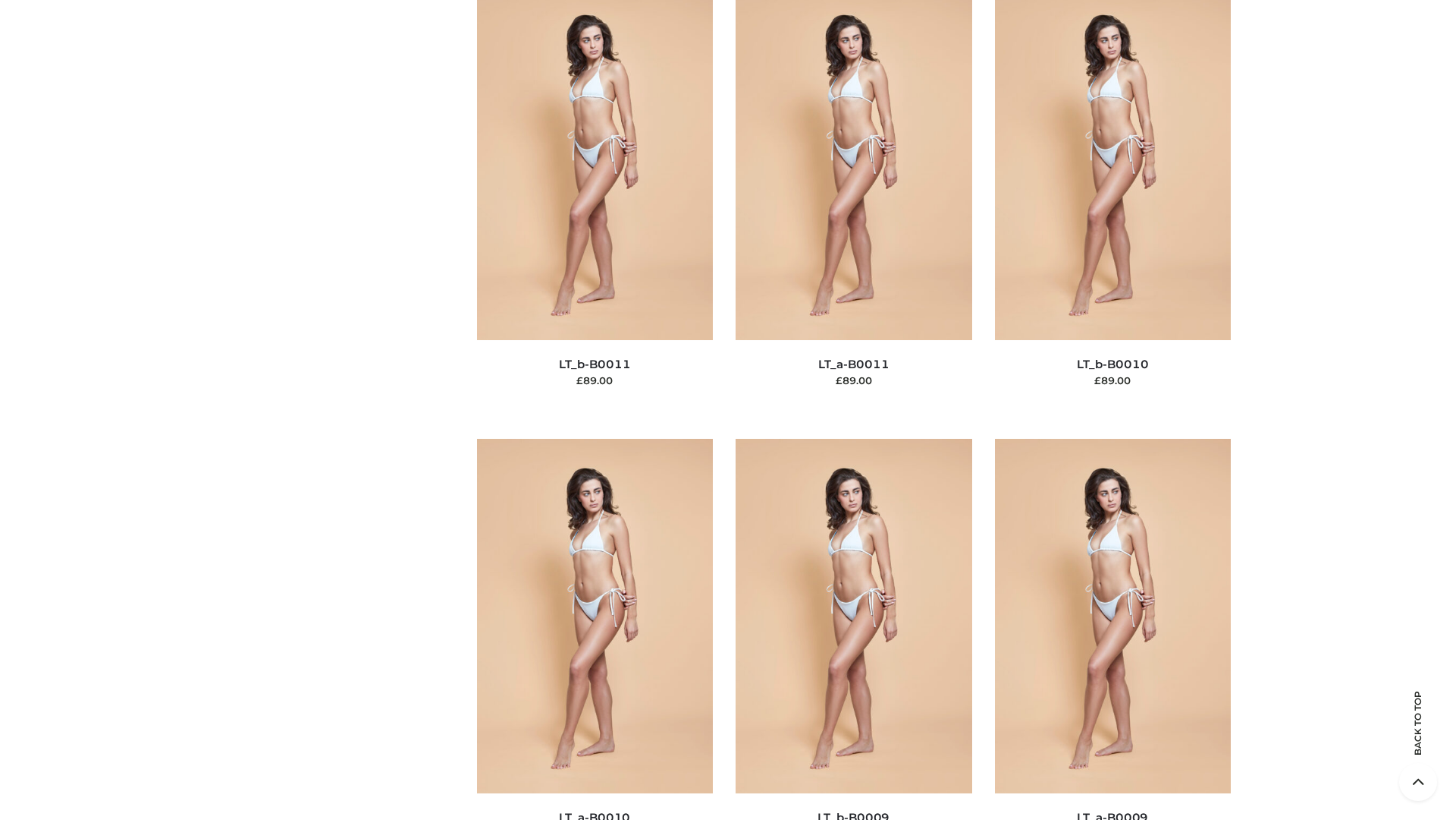
scroll to position [6815, 0]
